Goal: Task Accomplishment & Management: Complete application form

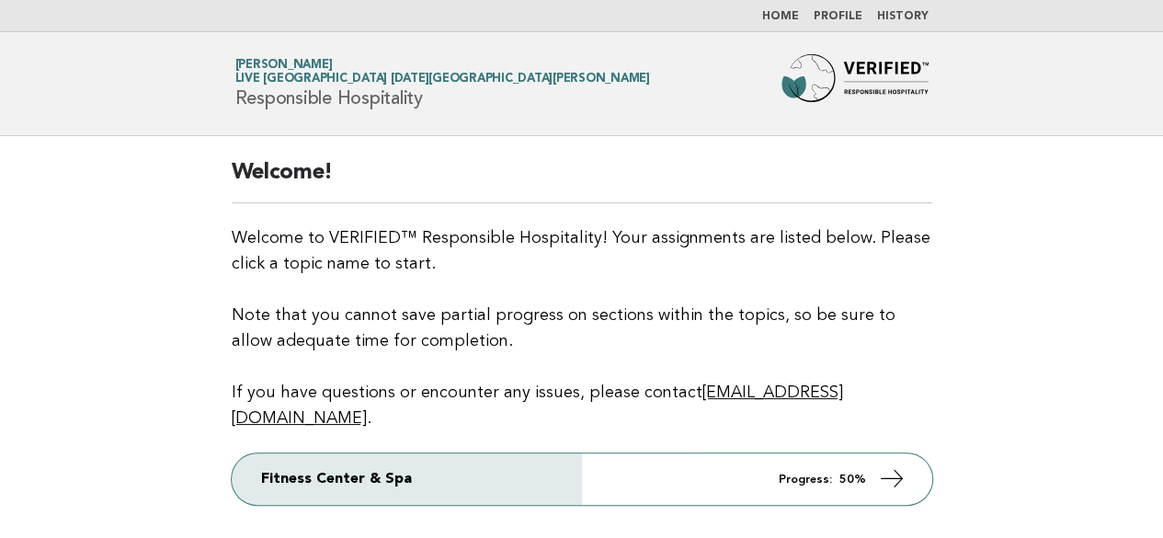
click at [993, 305] on main "Welcome! Welcome to VERIFIED™ Responsible Hospitality! Your assignments are lis…" at bounding box center [581, 353] width 1163 height 435
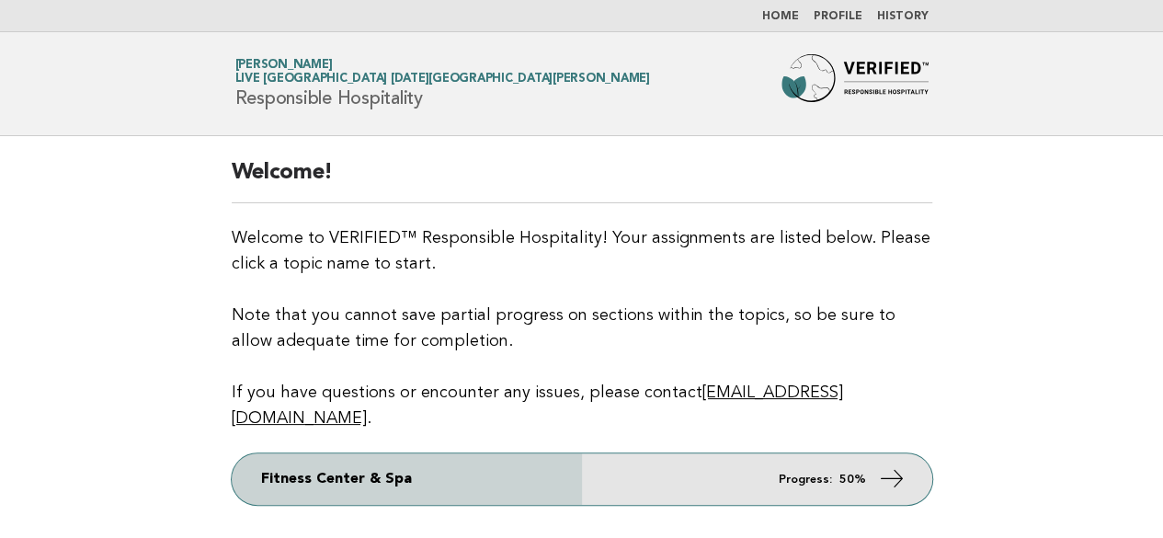
click at [891, 465] on icon at bounding box center [891, 478] width 27 height 27
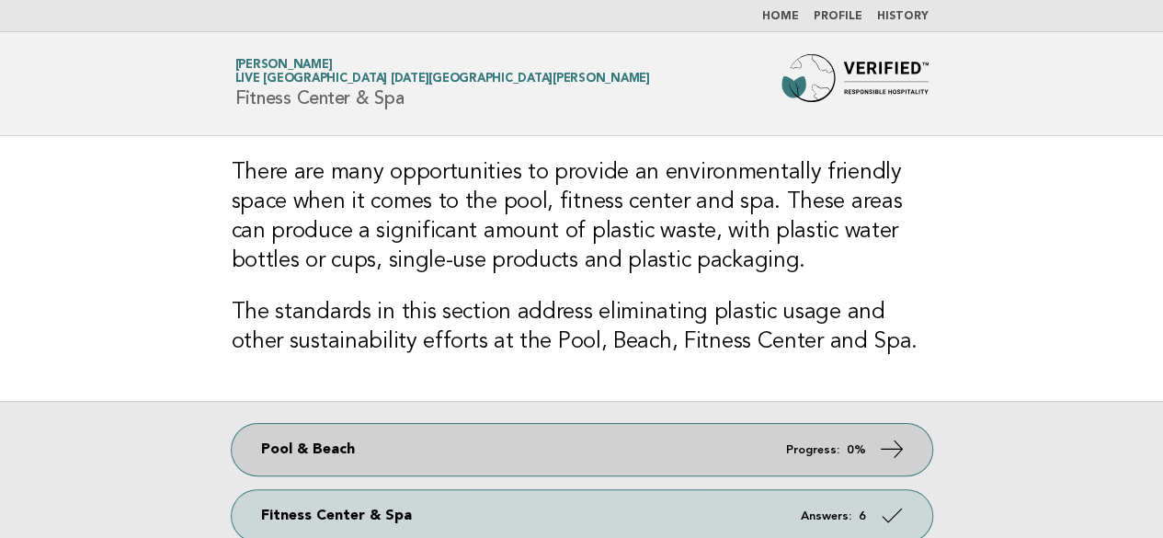
click at [892, 450] on icon at bounding box center [891, 449] width 27 height 27
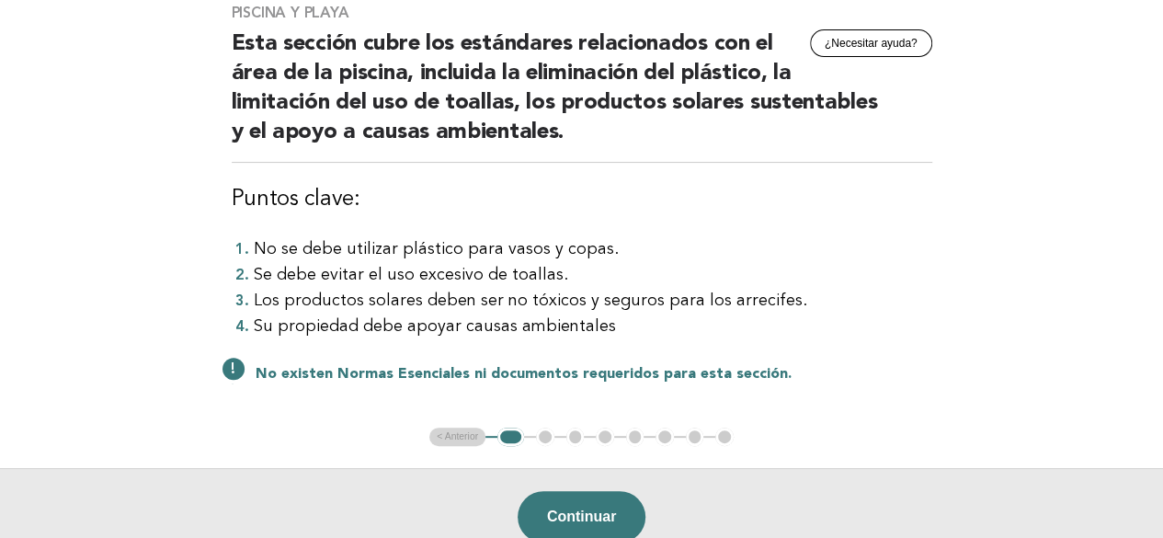
scroll to position [184, 0]
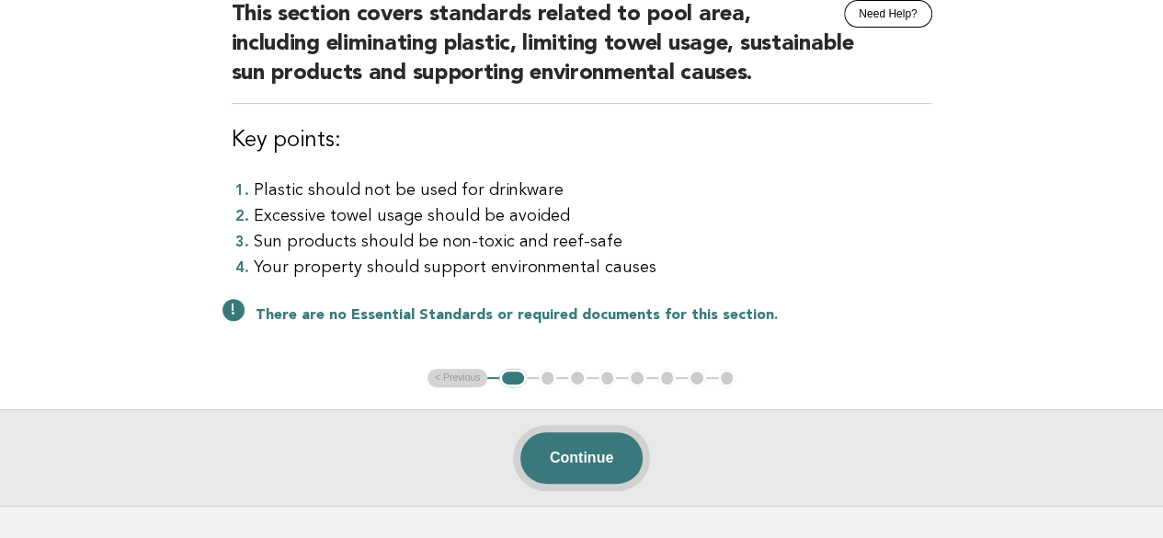
click at [572, 461] on button "Continue" at bounding box center [581, 457] width 122 height 51
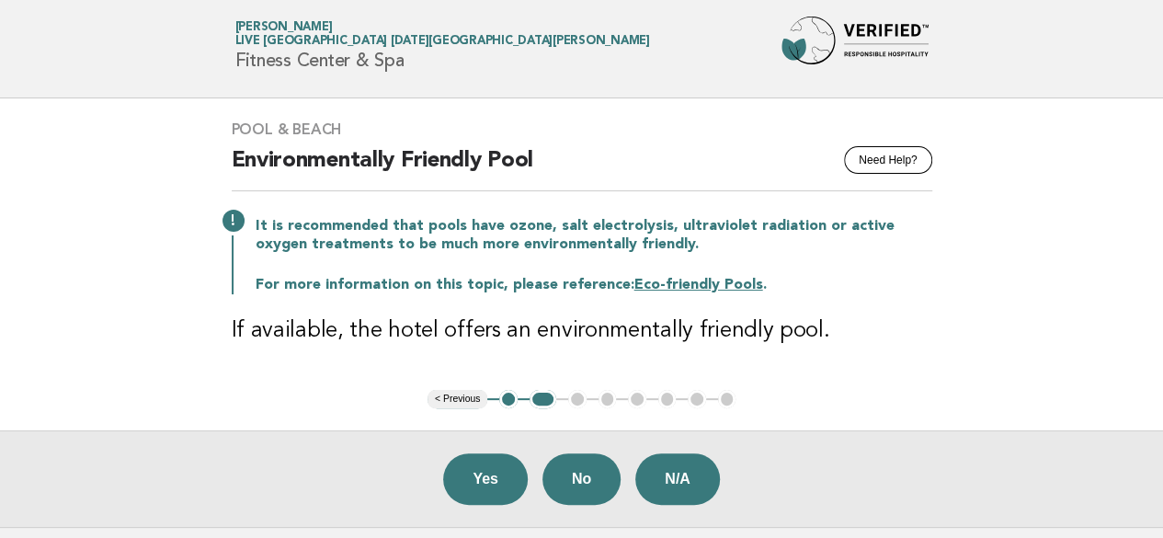
scroll to position [0, 0]
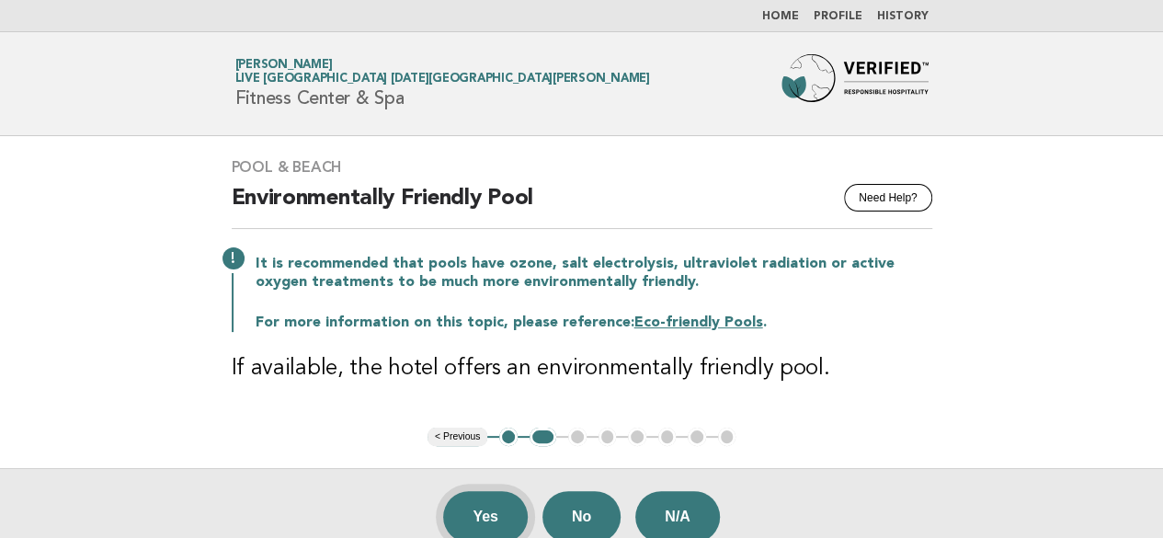
click at [478, 507] on button "Yes" at bounding box center [485, 516] width 85 height 51
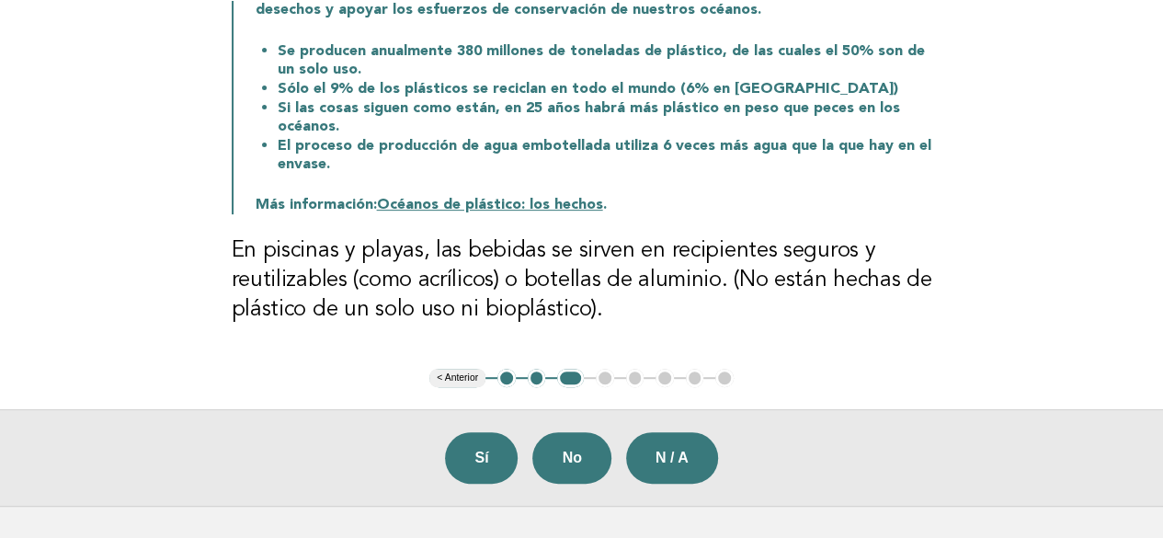
scroll to position [276, 0]
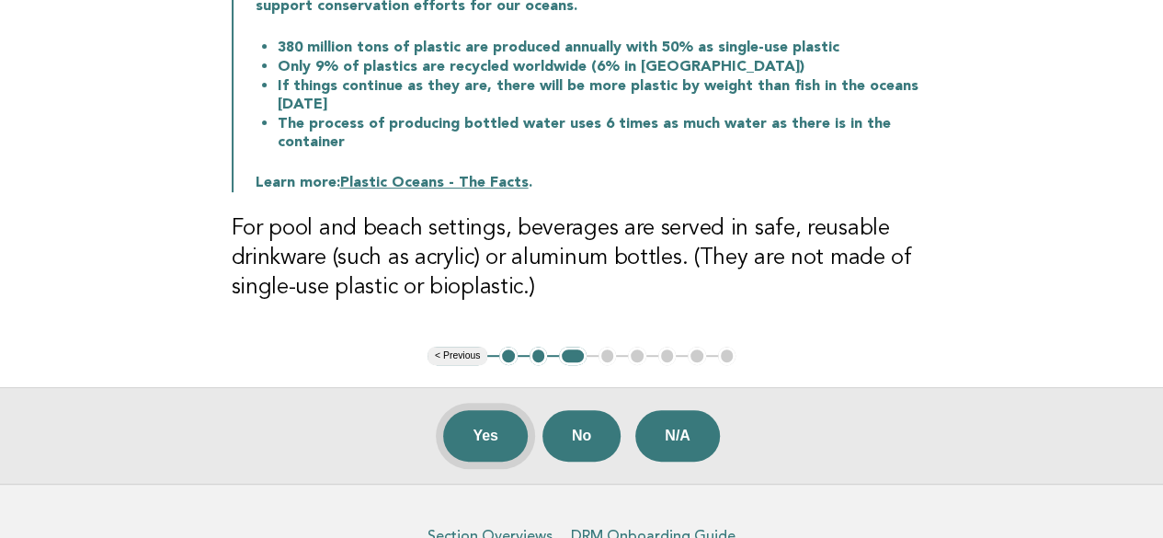
click at [490, 432] on button "Yes" at bounding box center [485, 435] width 85 height 51
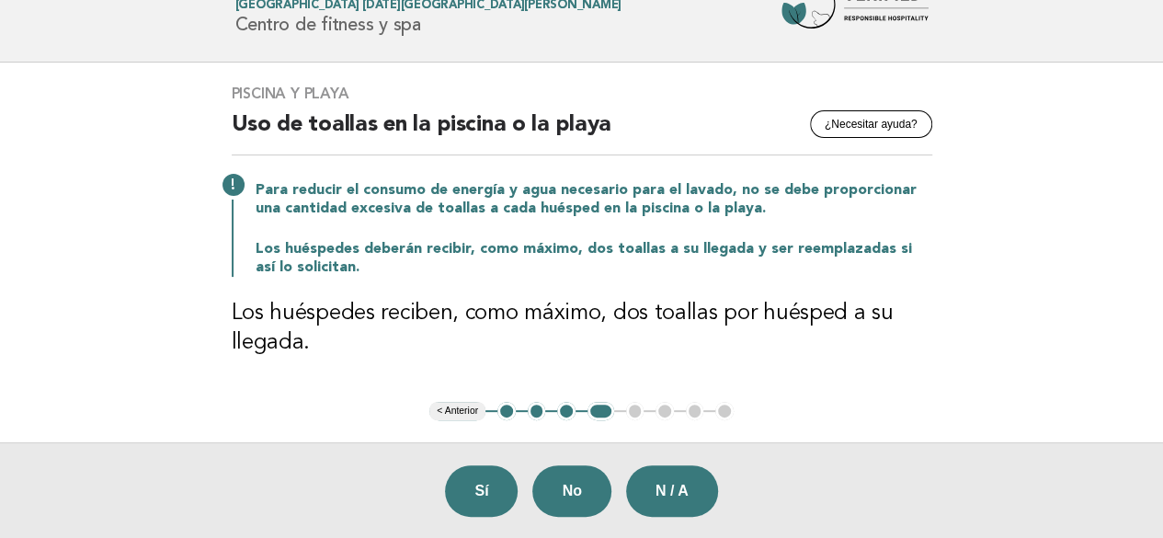
scroll to position [92, 0]
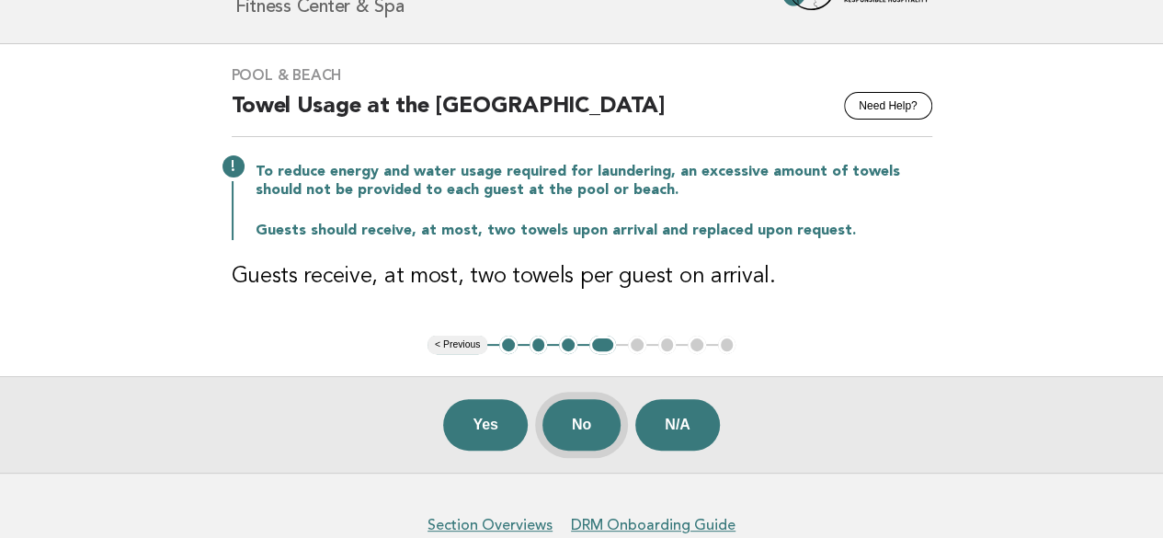
click at [579, 425] on button "No" at bounding box center [581, 424] width 78 height 51
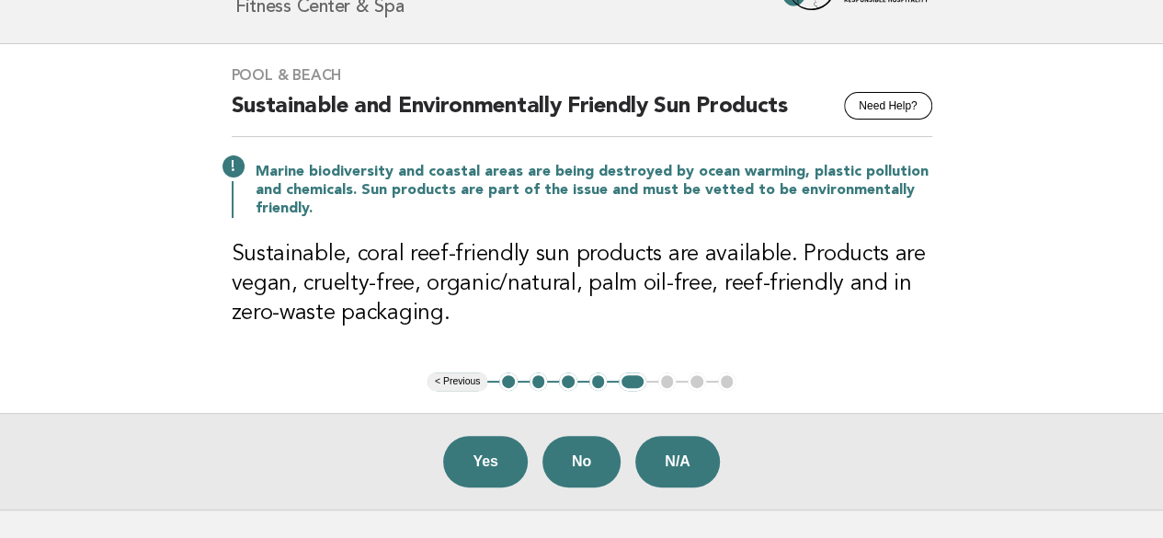
scroll to position [184, 0]
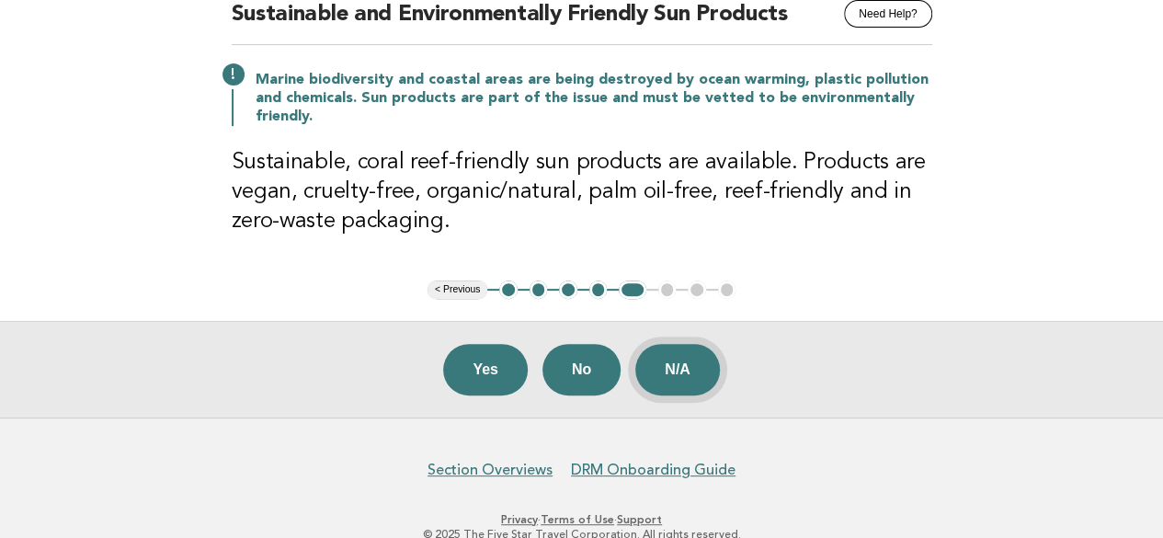
click at [672, 369] on button "N/A" at bounding box center [677, 369] width 85 height 51
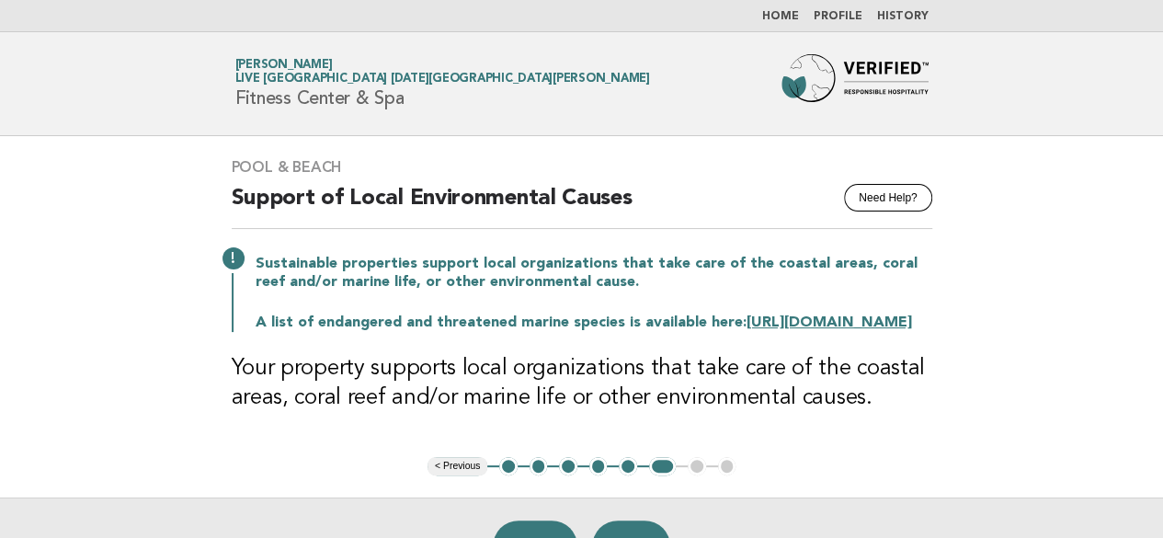
scroll to position [92, 0]
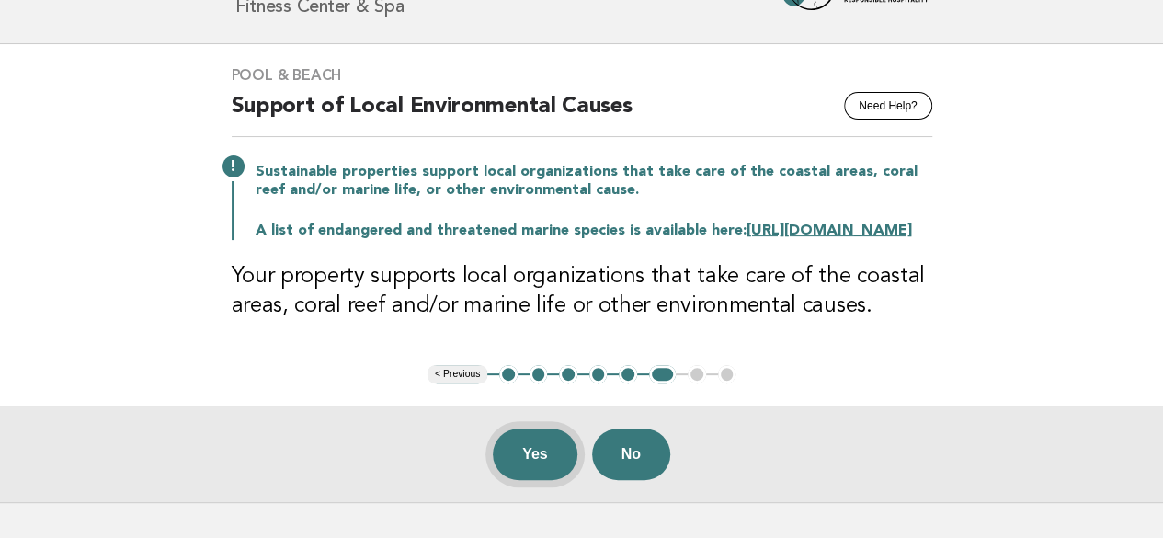
click at [533, 478] on button "Yes" at bounding box center [535, 453] width 85 height 51
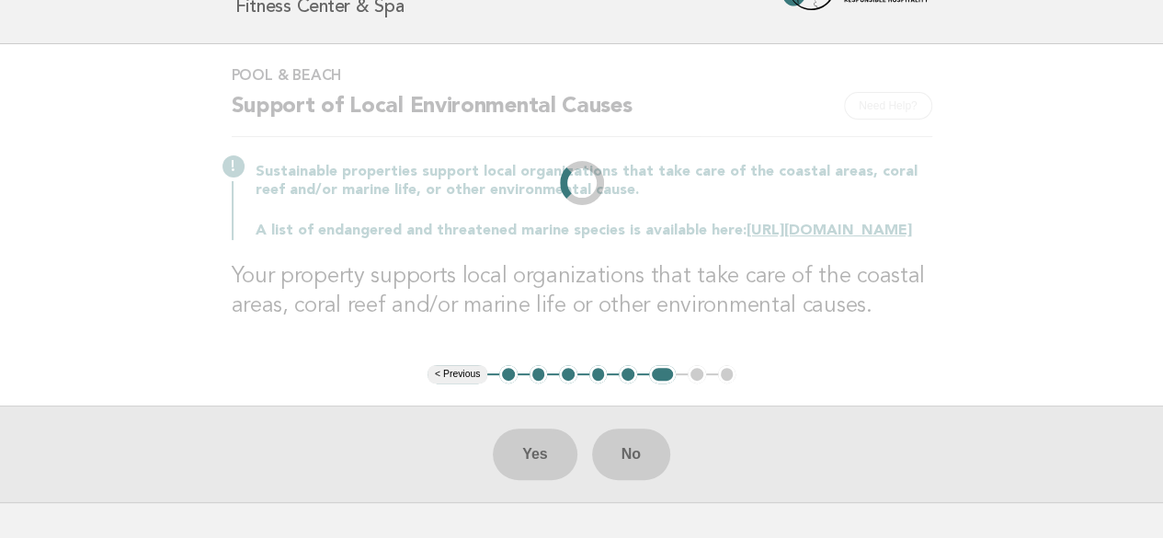
scroll to position [0, 0]
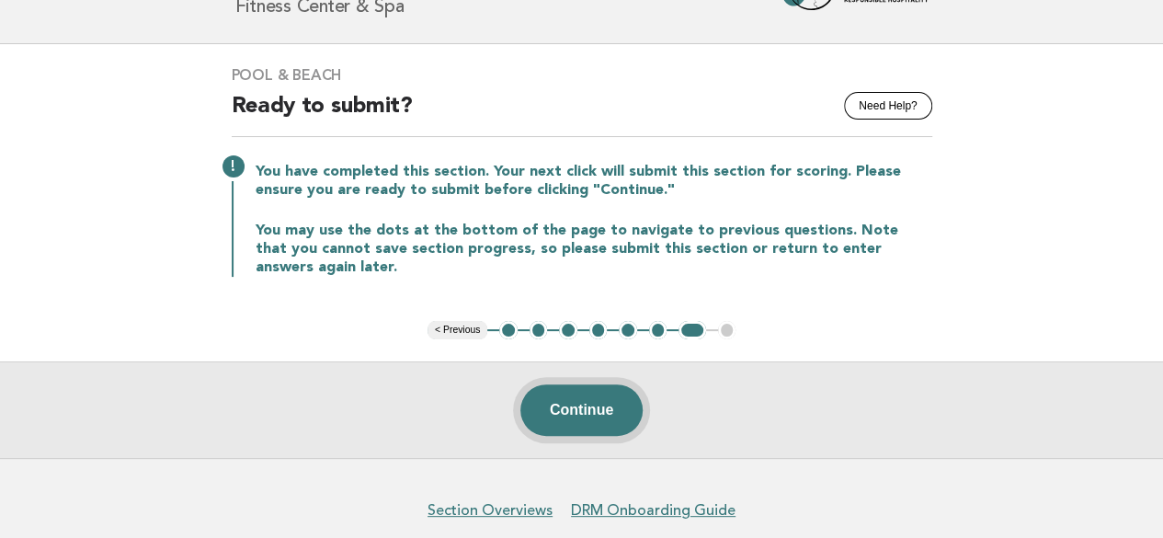
click at [568, 403] on button "Continue" at bounding box center [581, 409] width 122 height 51
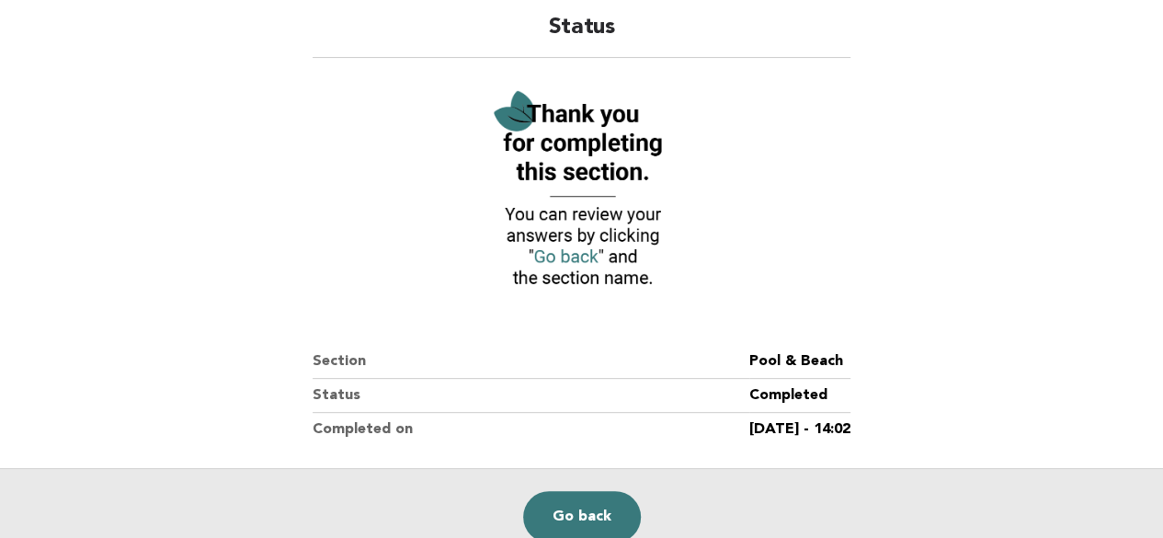
scroll to position [184, 0]
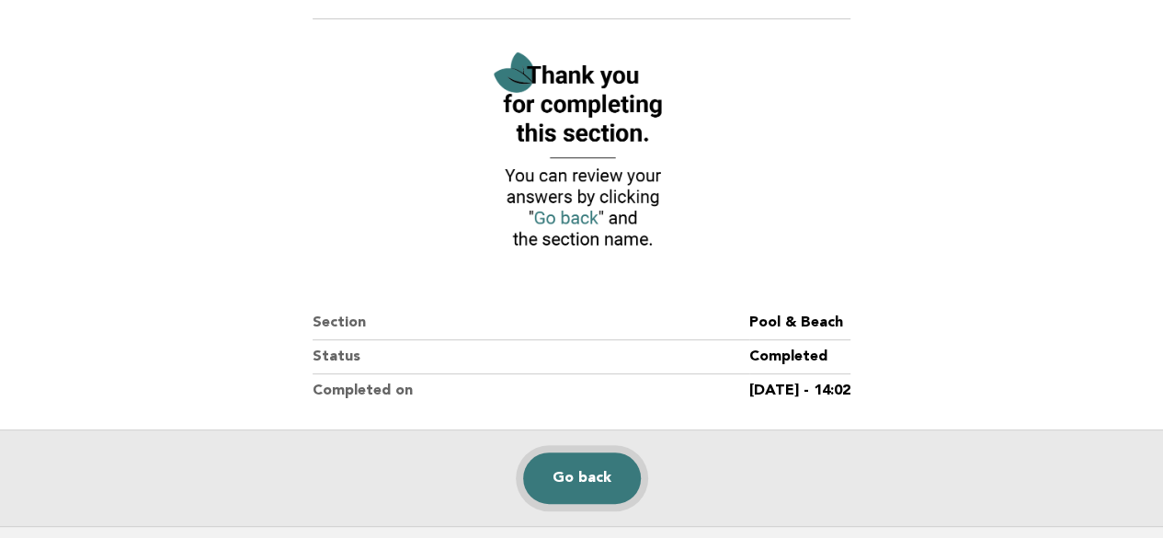
click at [572, 474] on link "Go back" at bounding box center [582, 477] width 118 height 51
